Goal: Find specific page/section

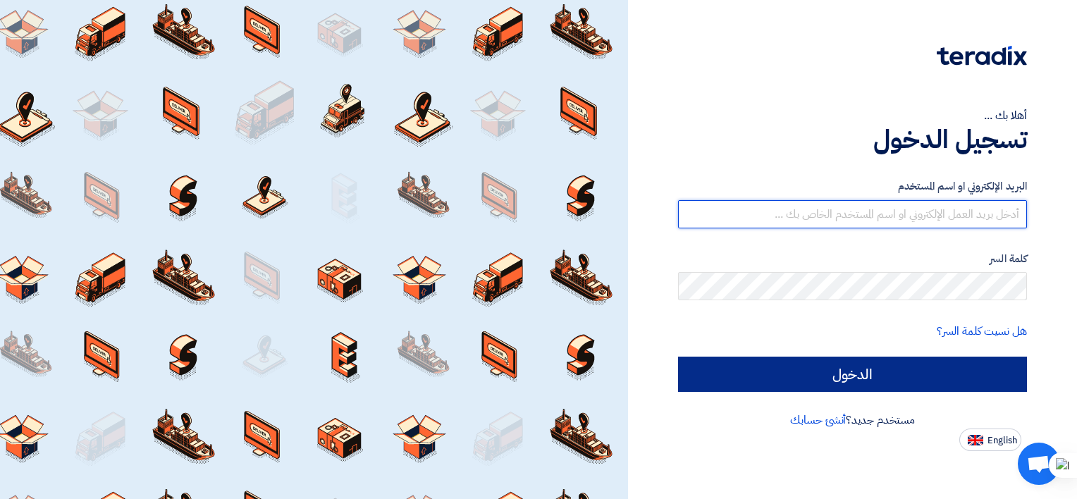
type input "[EMAIL_ADDRESS][DOMAIN_NAME]"
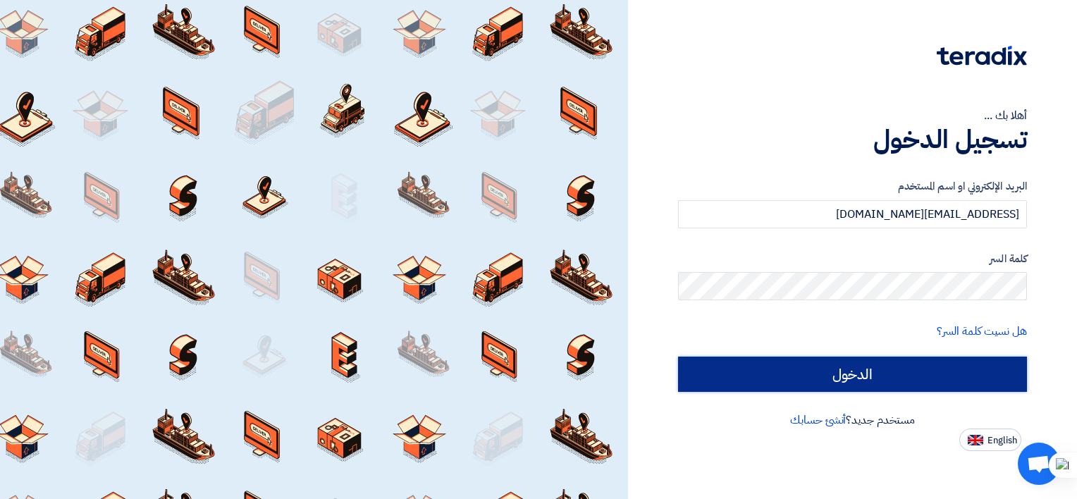
click at [851, 377] on input "الدخول" at bounding box center [852, 374] width 349 height 35
type input "Sign in"
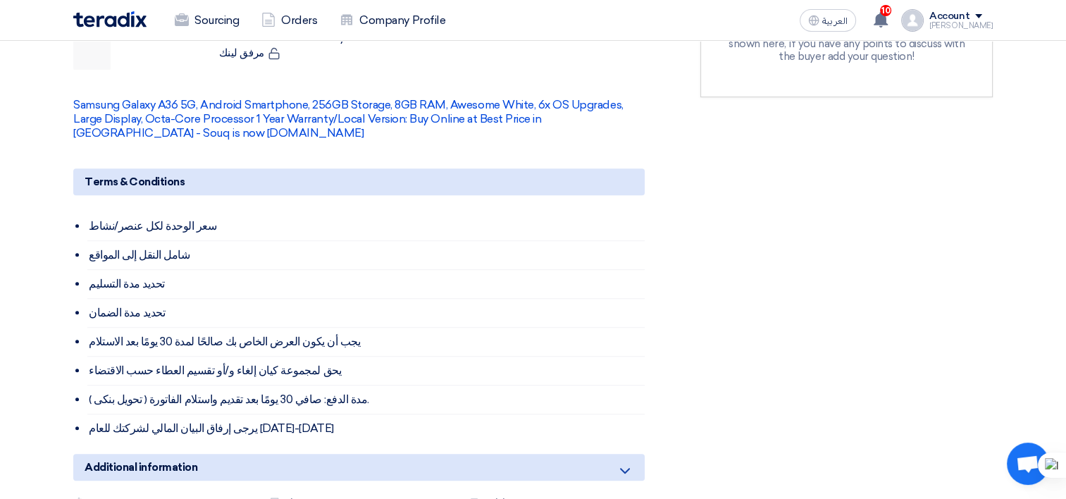
scroll to position [245, 0]
